Goal: Find specific page/section: Find specific page/section

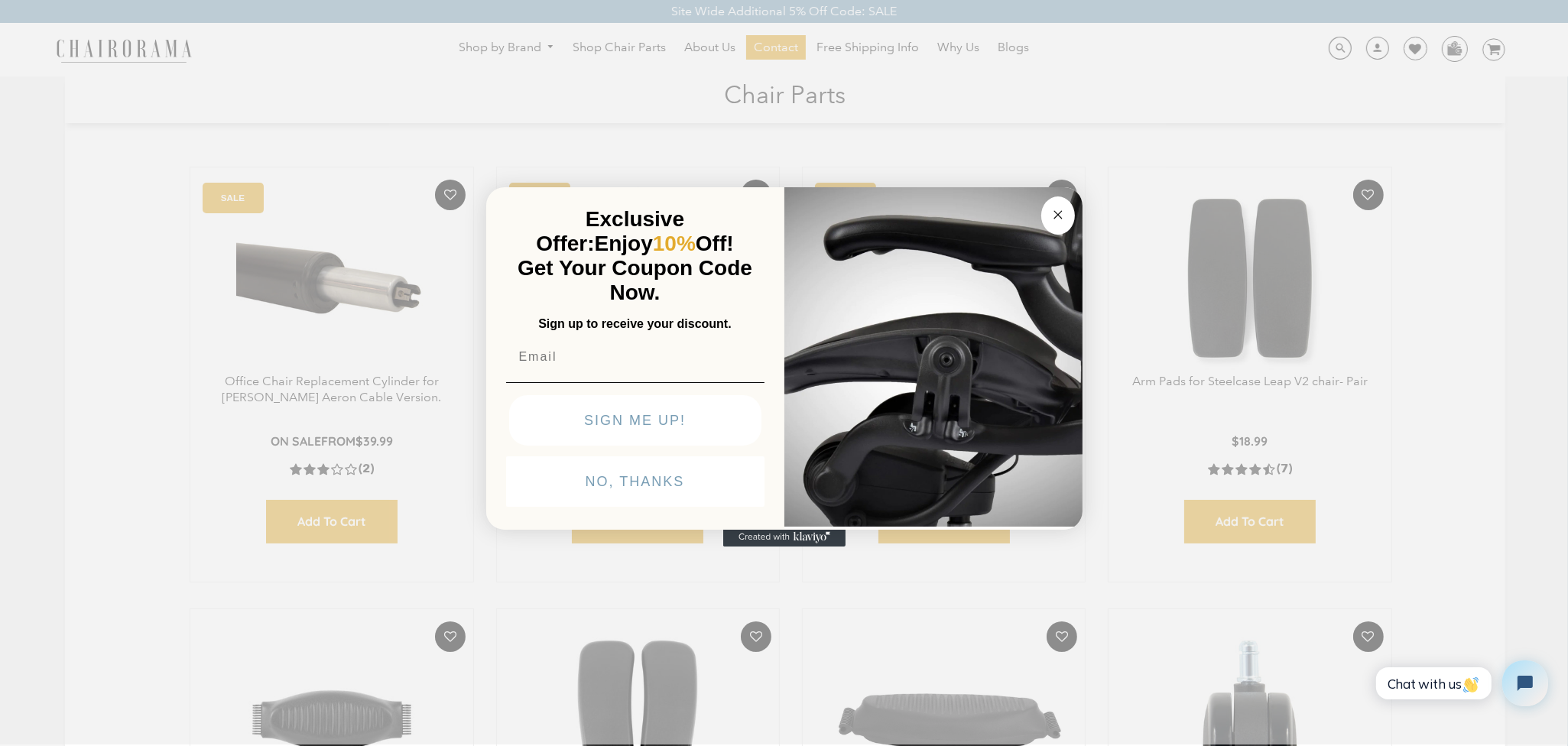
click at [1051, 217] on circle "Close dialog" at bounding box center [1057, 215] width 18 height 18
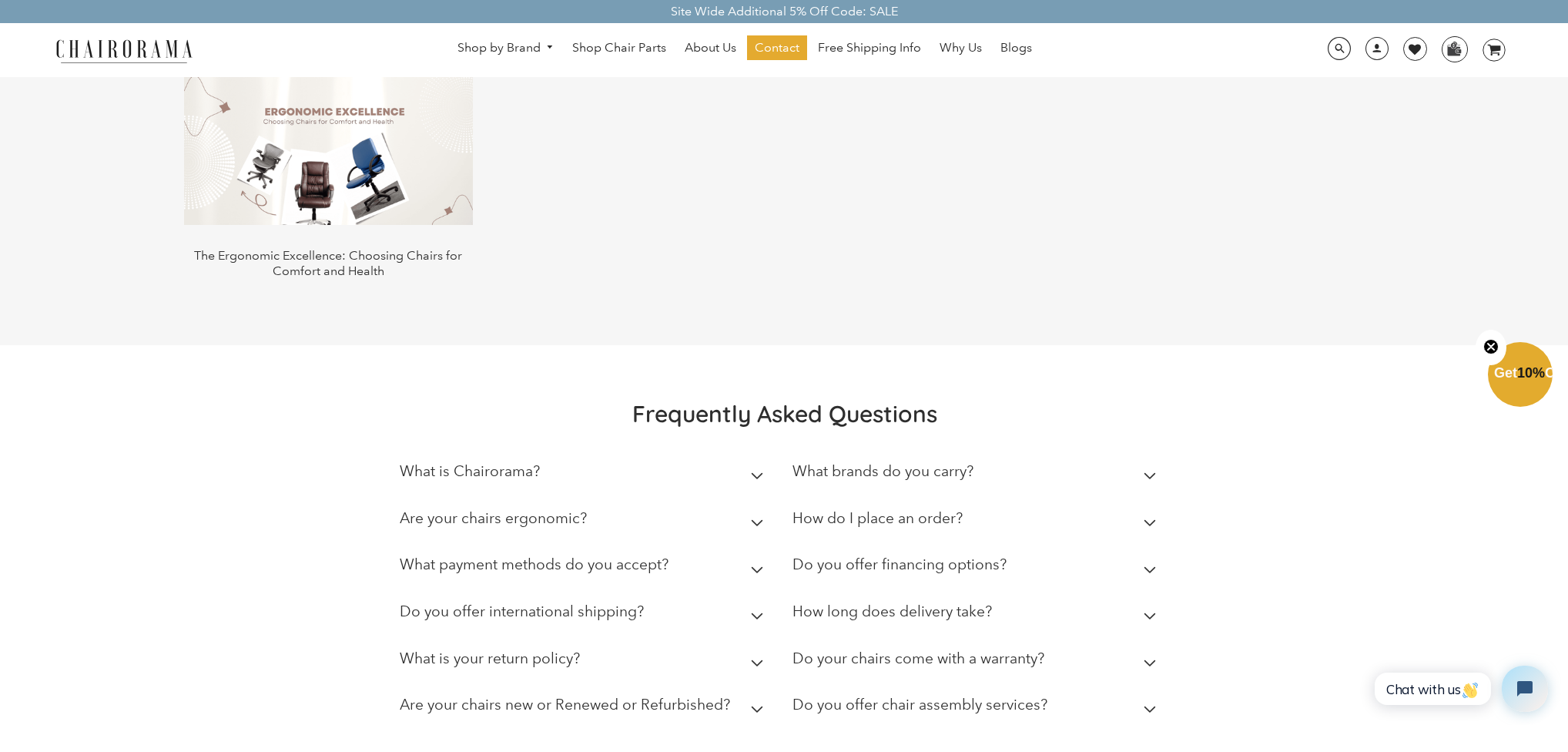
scroll to position [2851, 0]
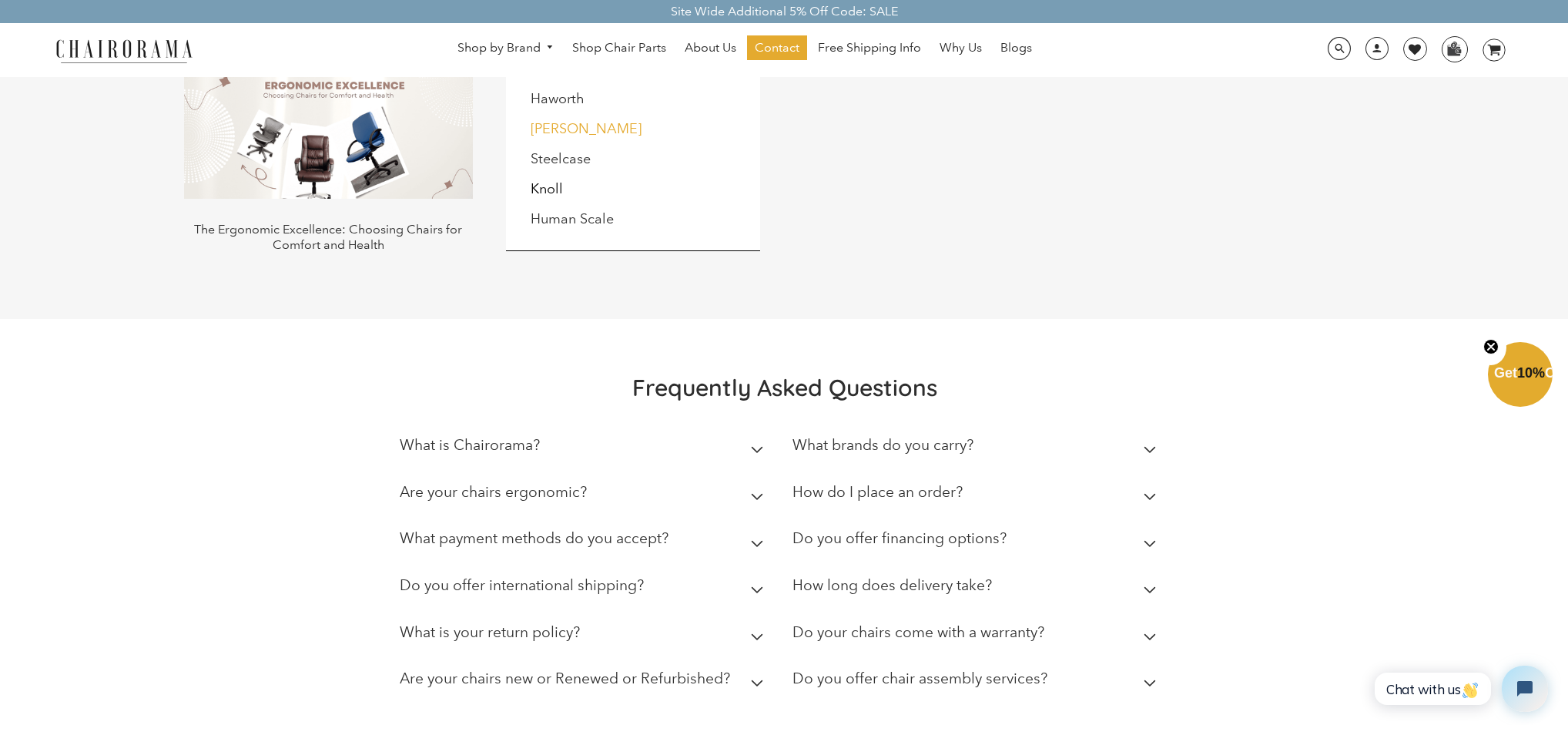
click at [541, 122] on link "[PERSON_NAME]" at bounding box center [586, 129] width 111 height 17
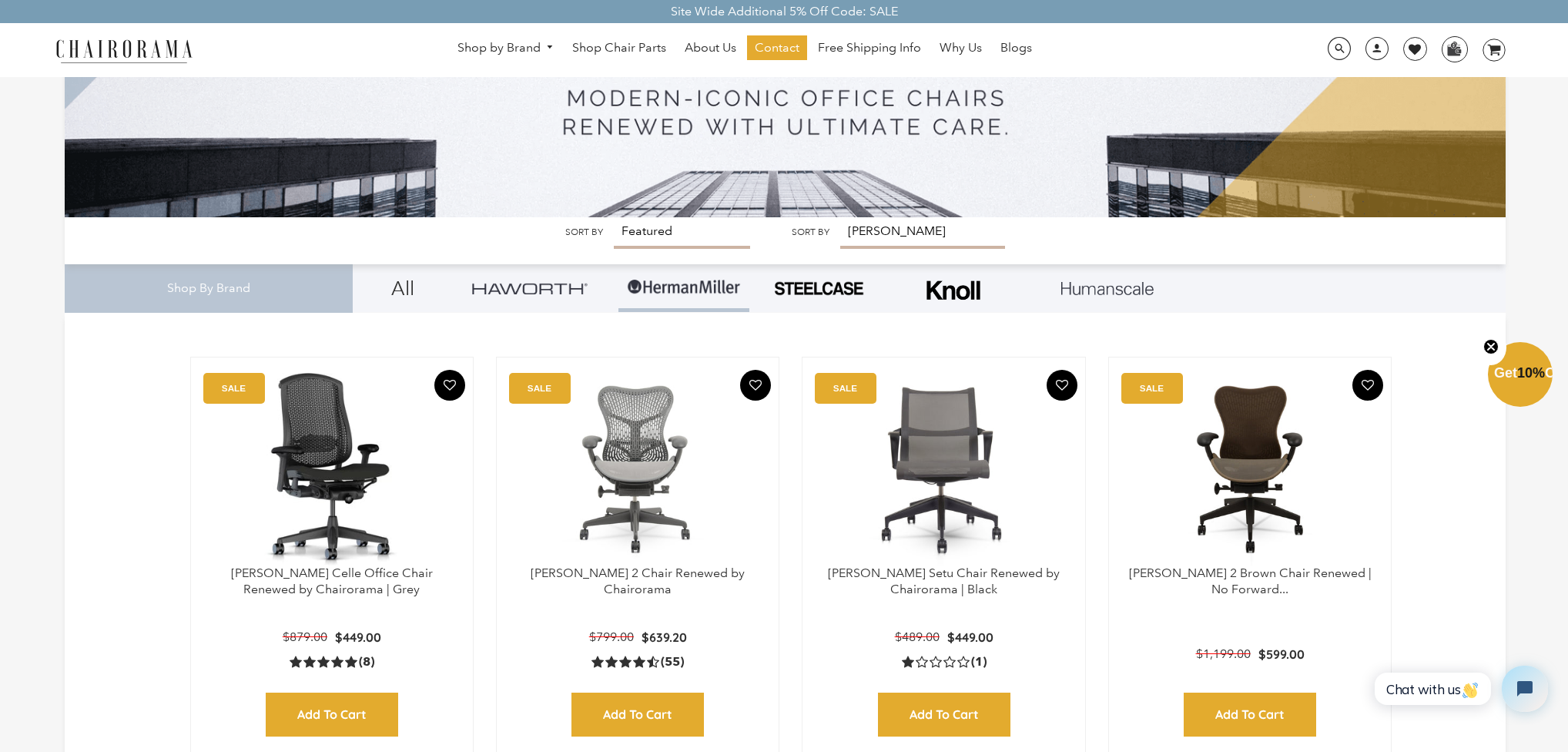
scroll to position [77, 0]
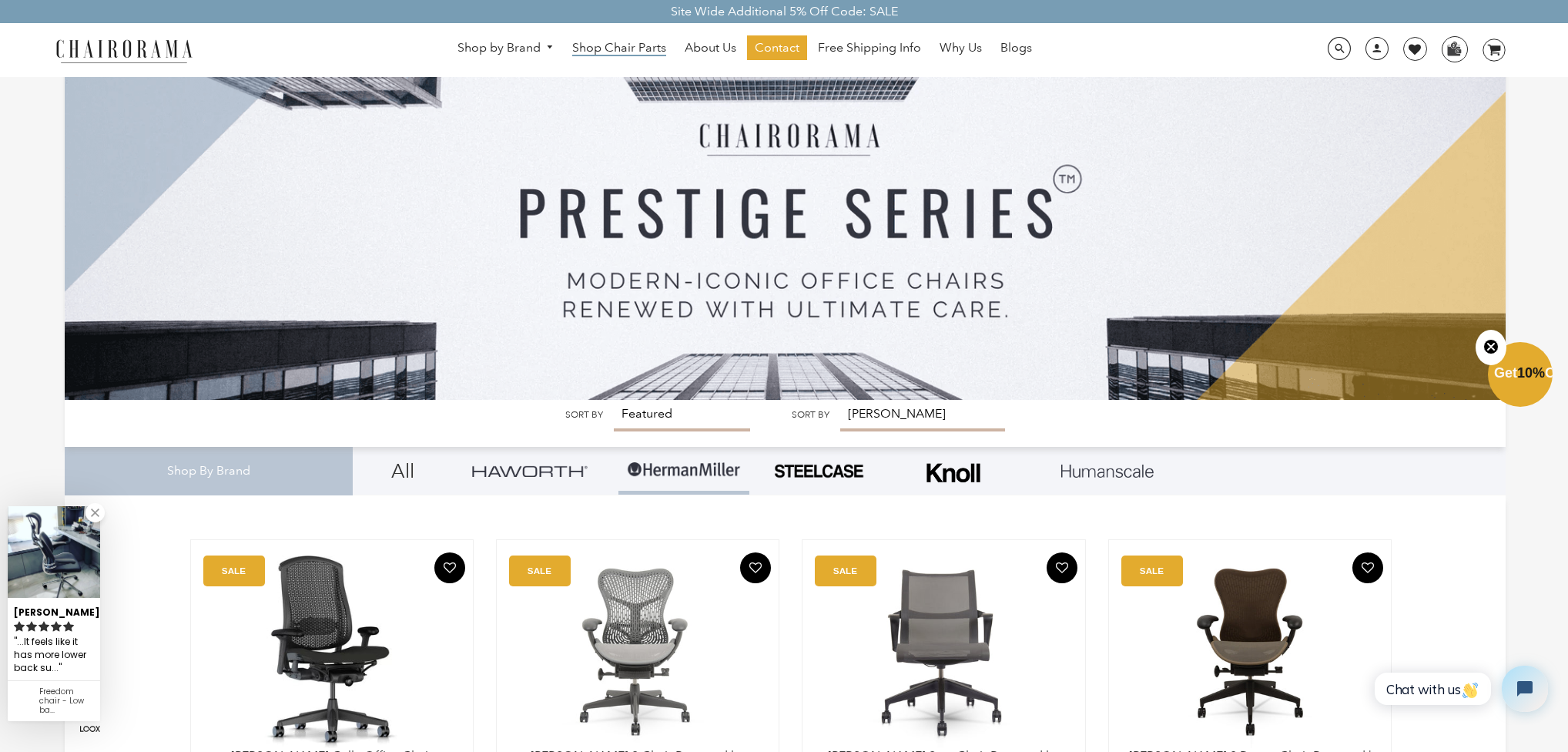
click at [595, 48] on span "Shop Chair Parts" at bounding box center [619, 48] width 94 height 16
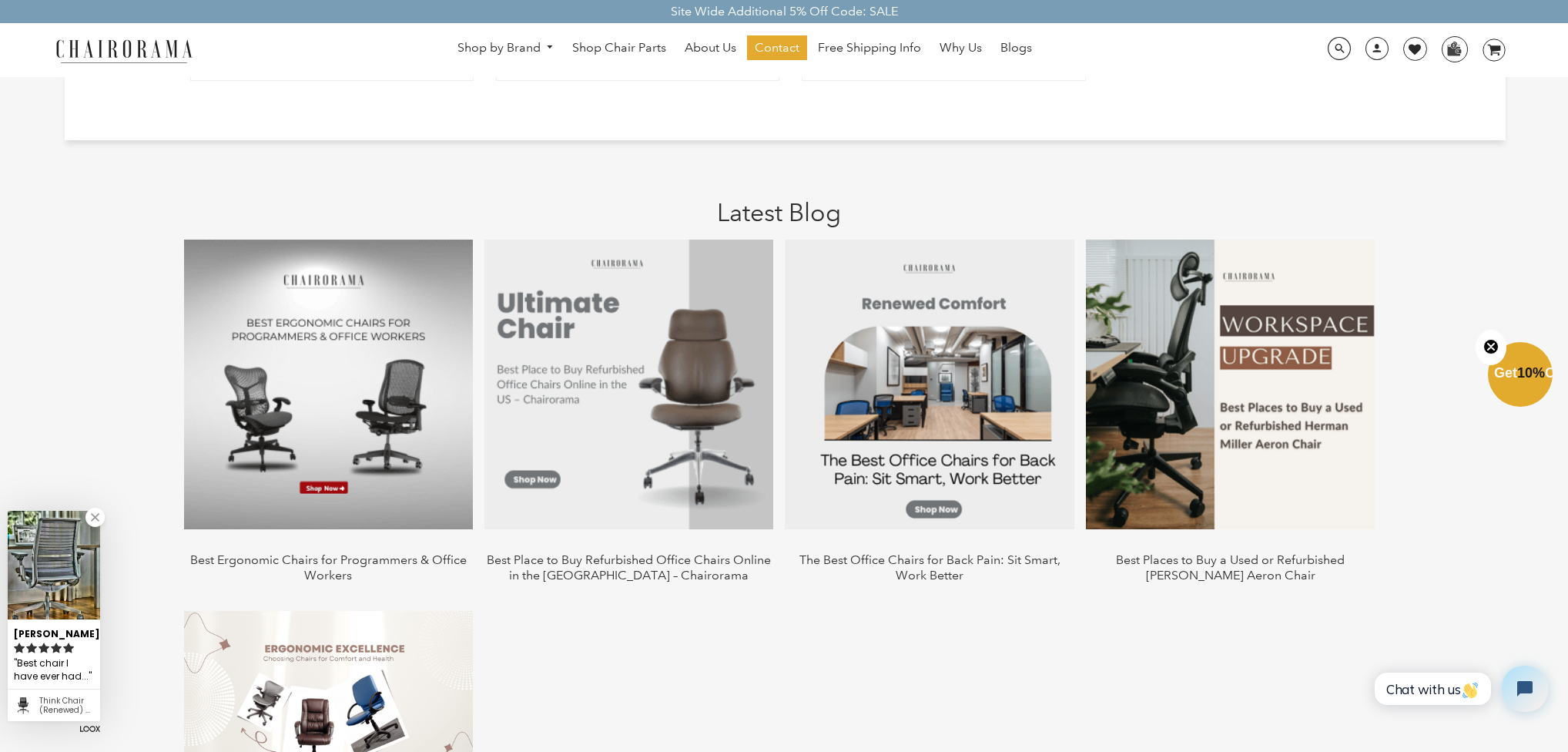
scroll to position [2157, 0]
